Goal: Find contact information: Find contact information

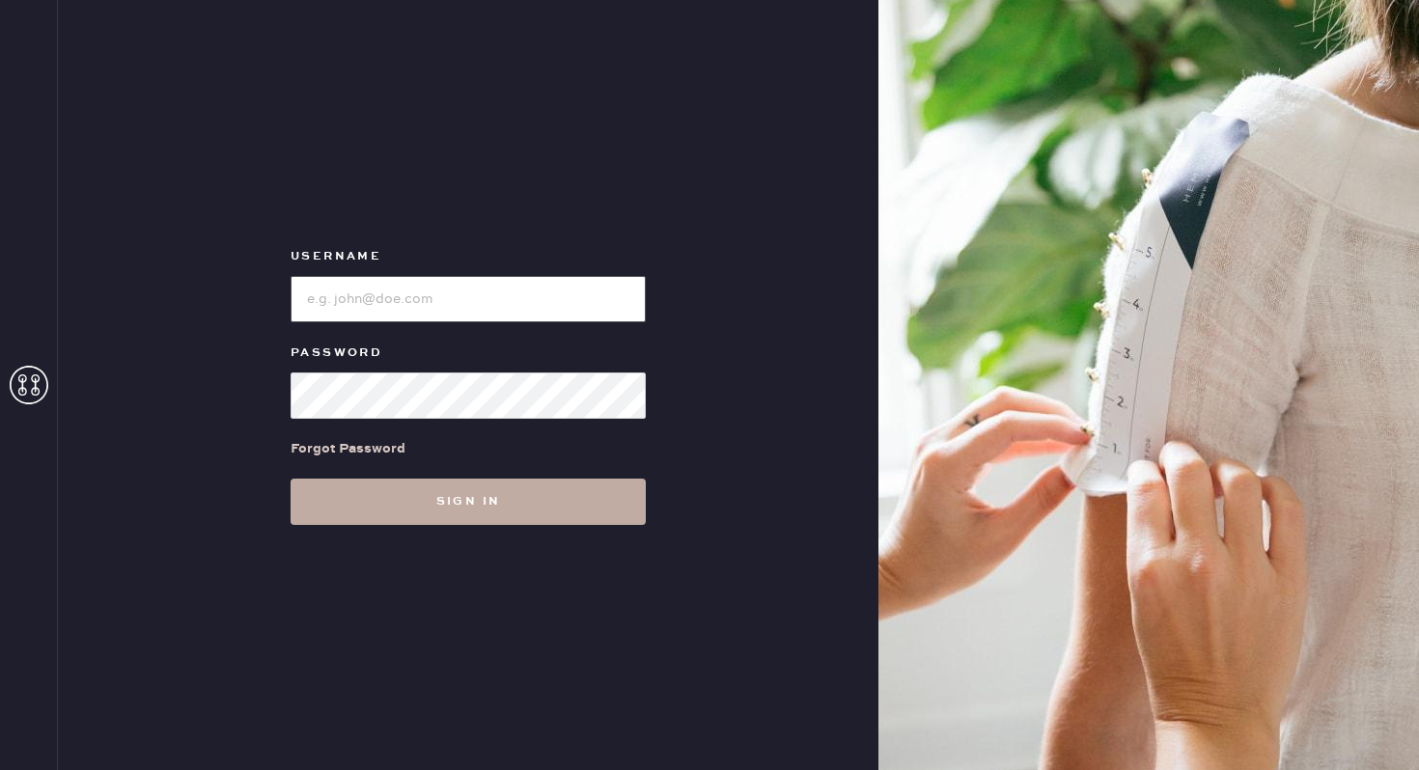
type input "reformationnorthpark"
click at [452, 517] on button "Sign in" at bounding box center [468, 502] width 355 height 46
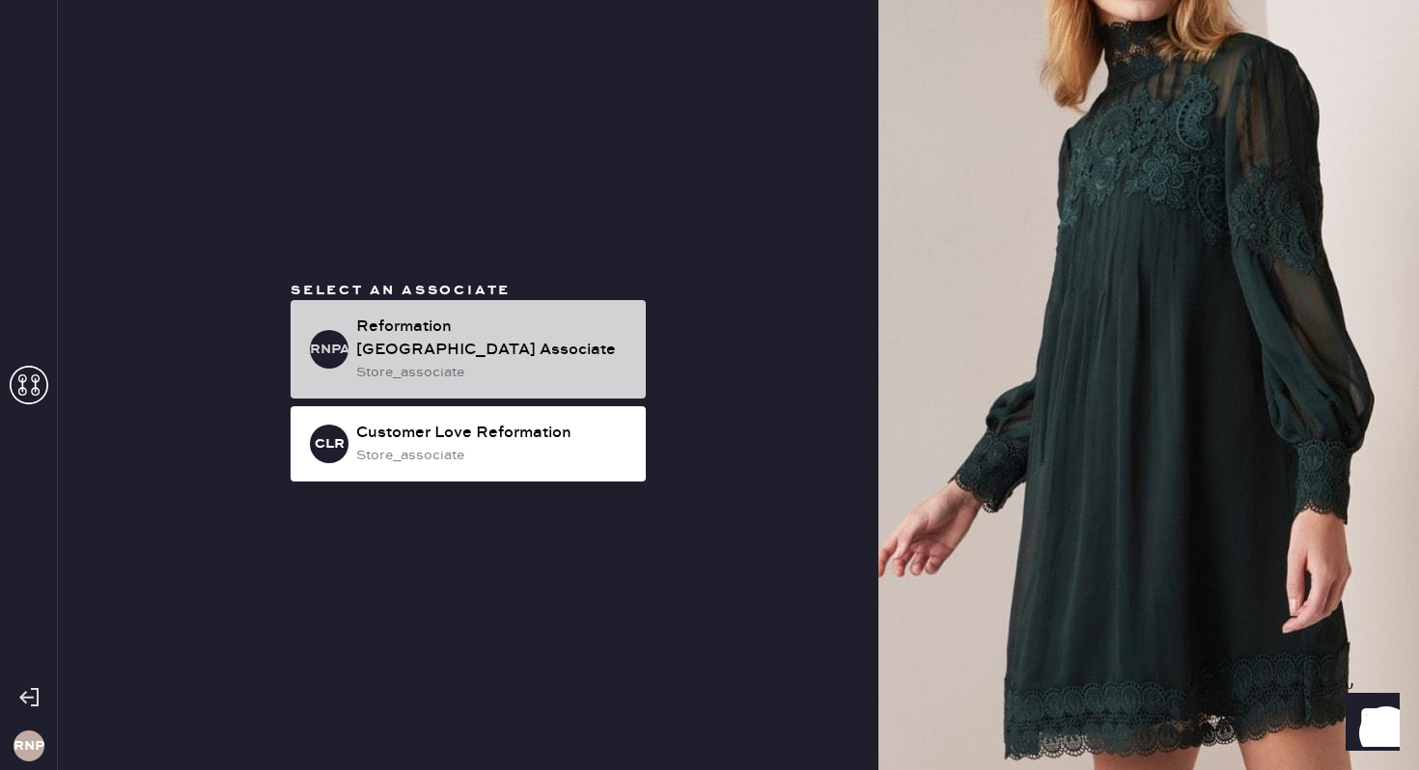
click at [458, 362] on div "store_associate" at bounding box center [493, 372] width 274 height 21
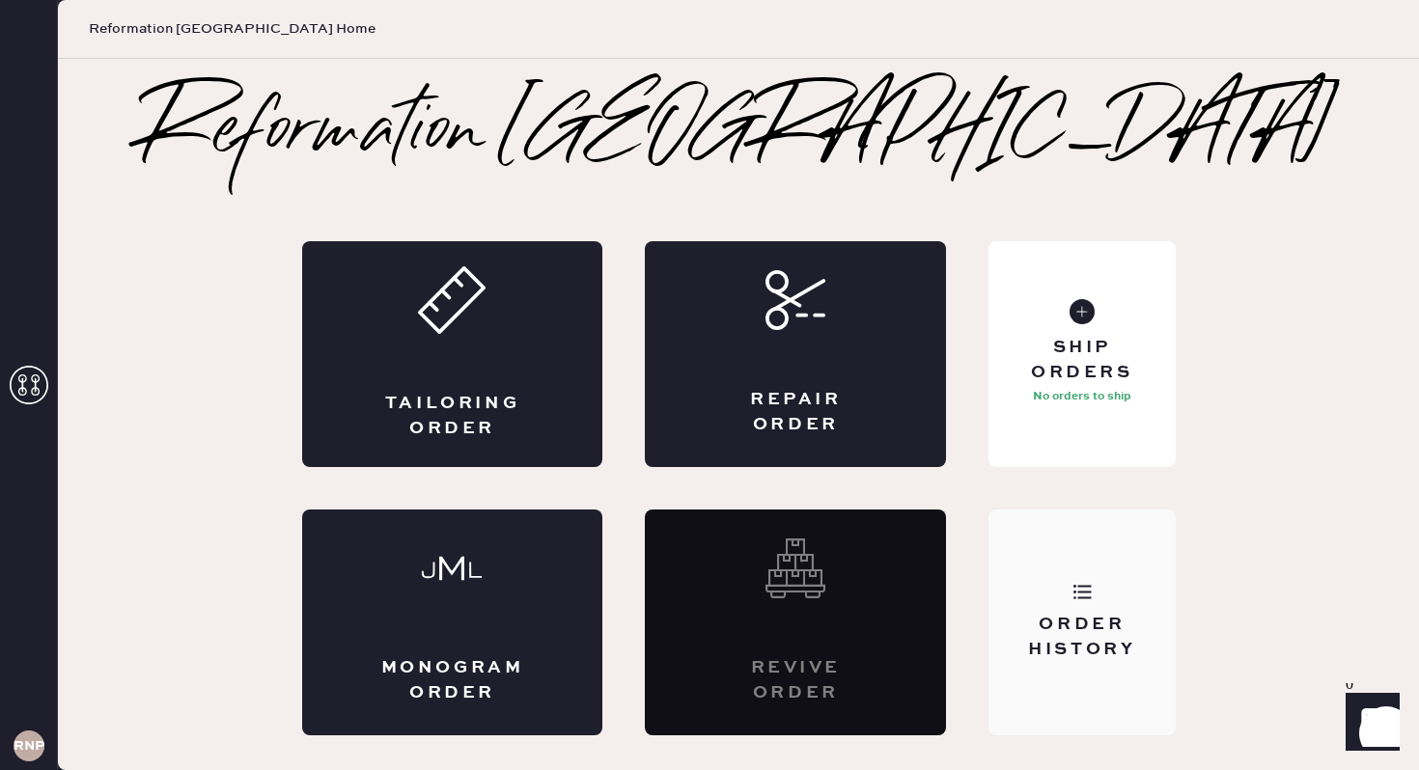
click at [1090, 614] on div "Order History" at bounding box center [1081, 637] width 155 height 48
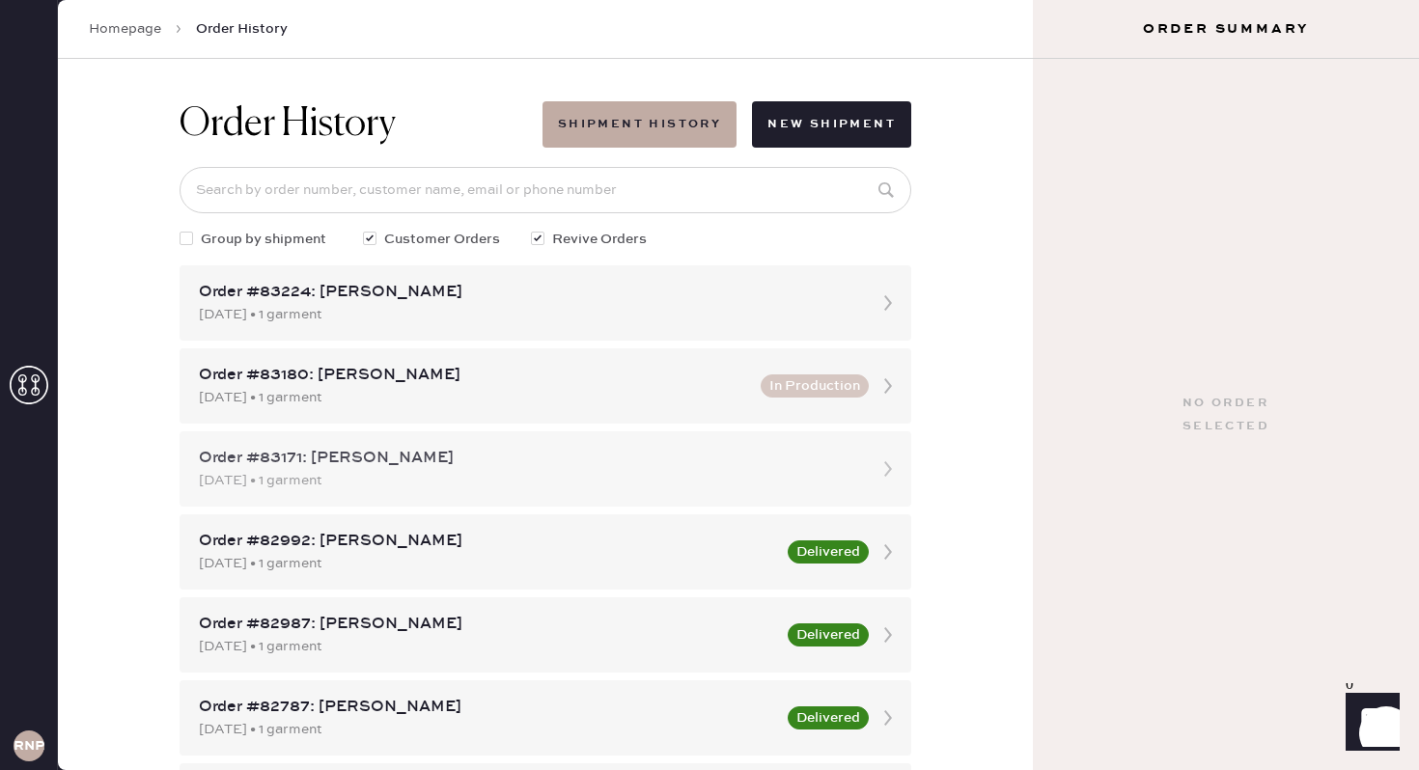
click at [440, 456] on div "Order #83171: [PERSON_NAME]" at bounding box center [528, 458] width 658 height 23
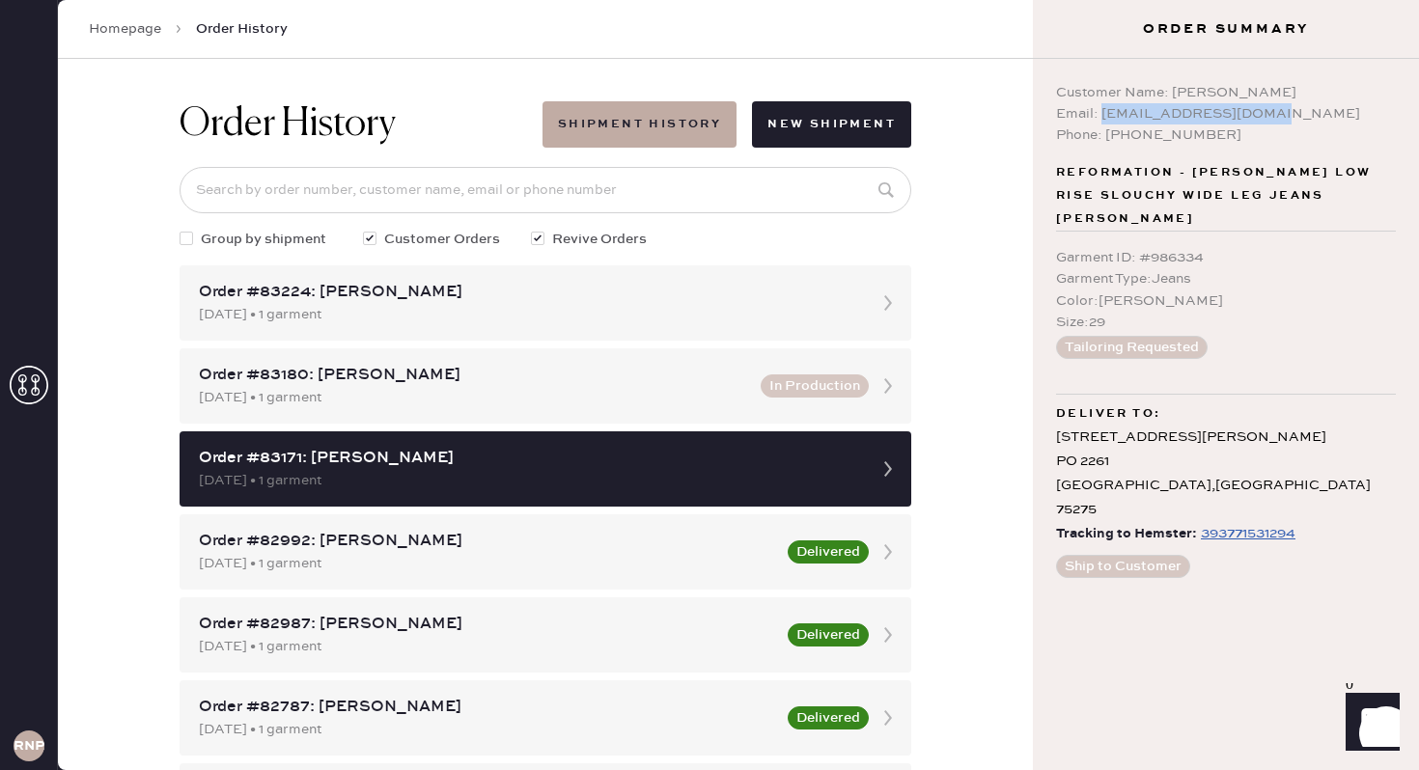
drag, startPoint x: 1269, startPoint y: 112, endPoint x: 1102, endPoint y: 118, distance: 167.1
click at [1102, 118] on div "Email: [EMAIL_ADDRESS][DOMAIN_NAME]" at bounding box center [1226, 113] width 340 height 21
copy div "[EMAIL_ADDRESS][DOMAIN_NAME]"
